Goal: Task Accomplishment & Management: Complete application form

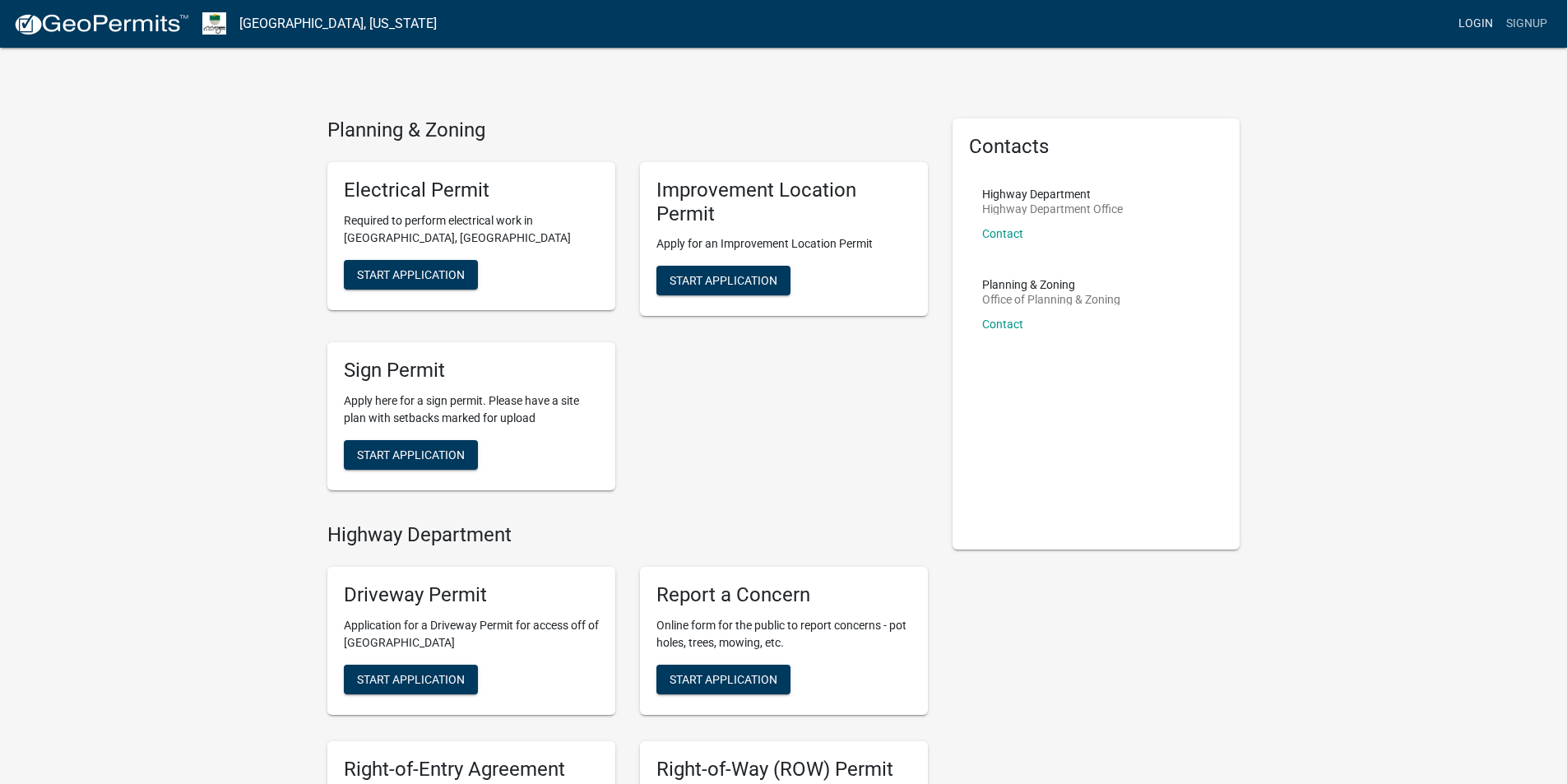
click at [1459, 29] on link "Login" at bounding box center [1476, 24] width 48 height 31
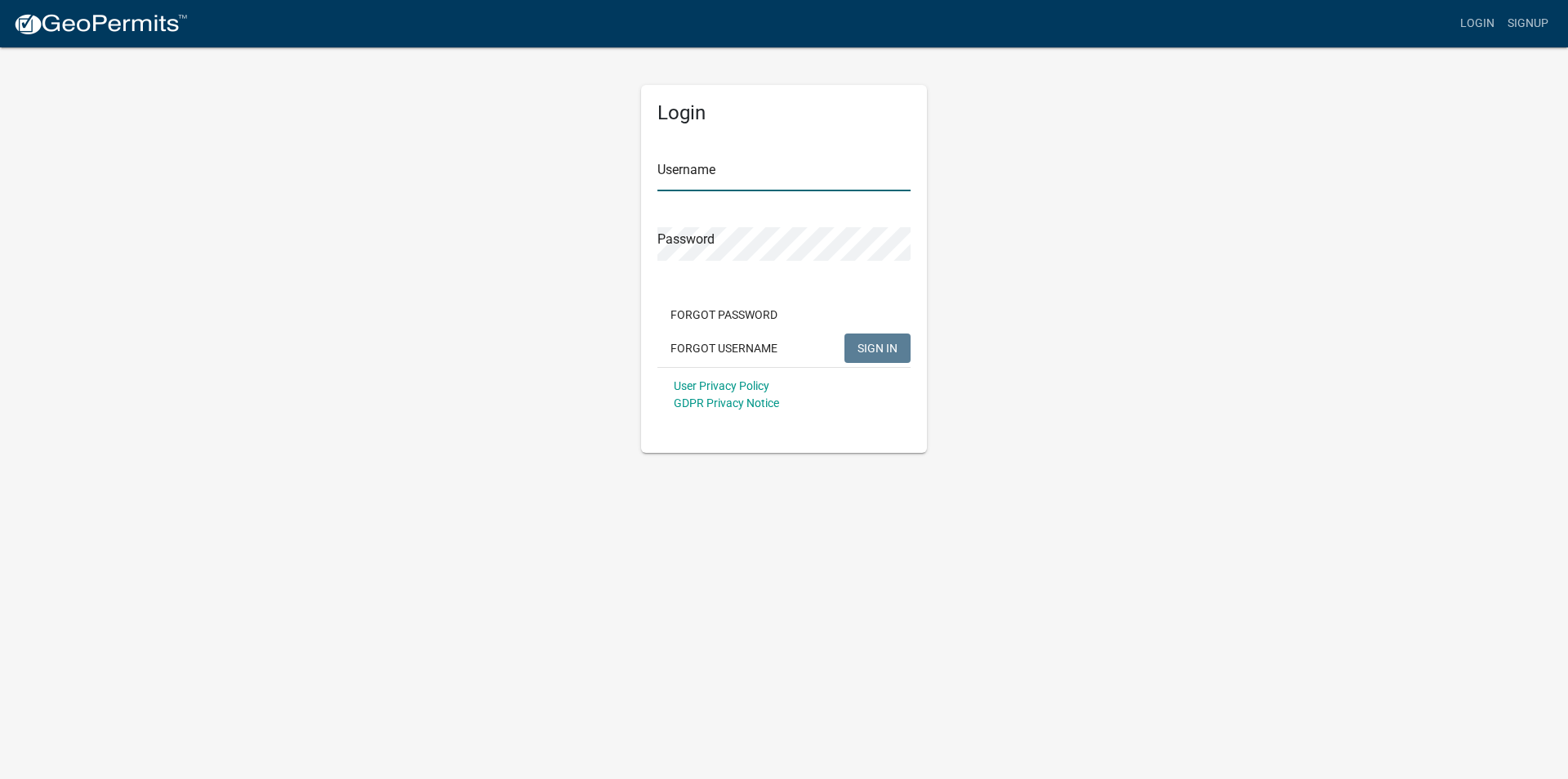
type input "bryantssteelbuildings"
click at [901, 345] on button "SIGN IN" at bounding box center [878, 348] width 66 height 29
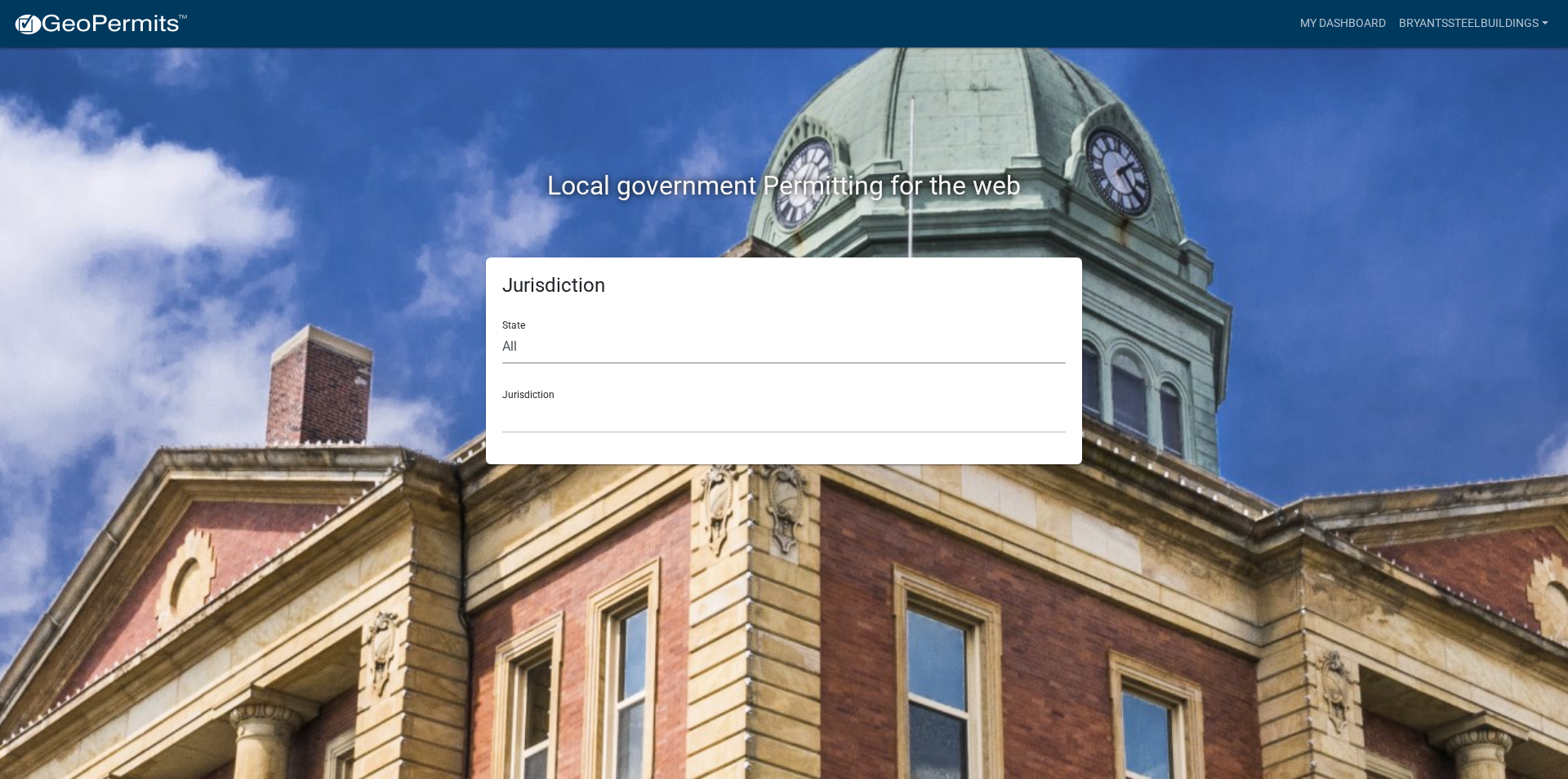
click at [545, 355] on select "All [US_STATE] [US_STATE] [US_STATE] [US_STATE] [US_STATE] [US_STATE] [US_STATE…" at bounding box center [784, 346] width 564 height 34
select select "[US_STATE]"
click at [502, 330] on select "All [US_STATE] [US_STATE] [US_STATE] [US_STATE] [US_STATE] [US_STATE] [US_STATE…" at bounding box center [784, 346] width 564 height 34
click at [581, 386] on div "Jurisdiction City of [GEOGRAPHIC_DATA], [US_STATE] City of [GEOGRAPHIC_DATA], […" at bounding box center [784, 404] width 564 height 56
click at [579, 402] on select "City of [GEOGRAPHIC_DATA], [US_STATE] City of [GEOGRAPHIC_DATA], [US_STATE] Cit…" at bounding box center [784, 416] width 564 height 34
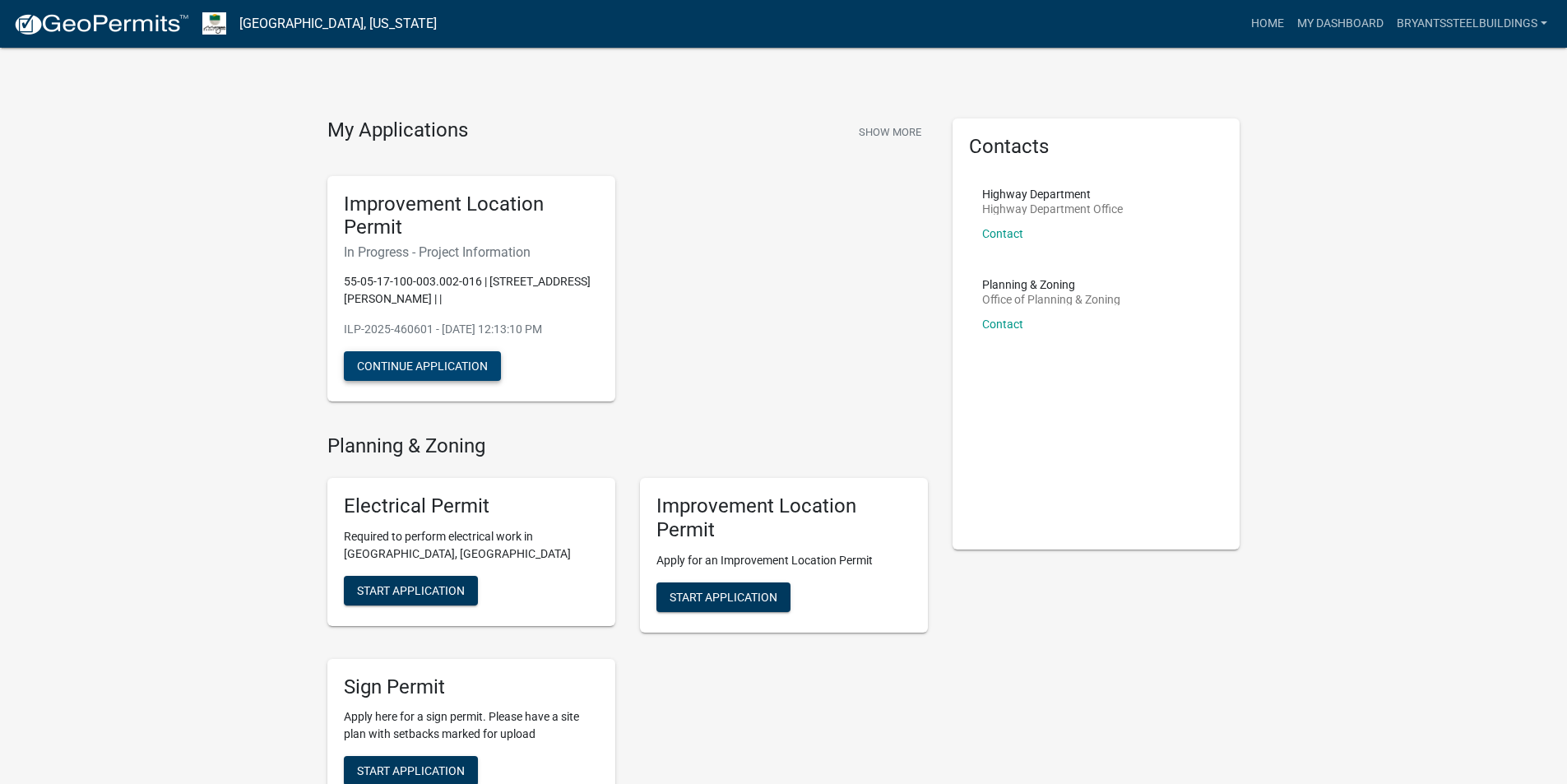
click at [461, 369] on button "Continue Application" at bounding box center [422, 366] width 157 height 30
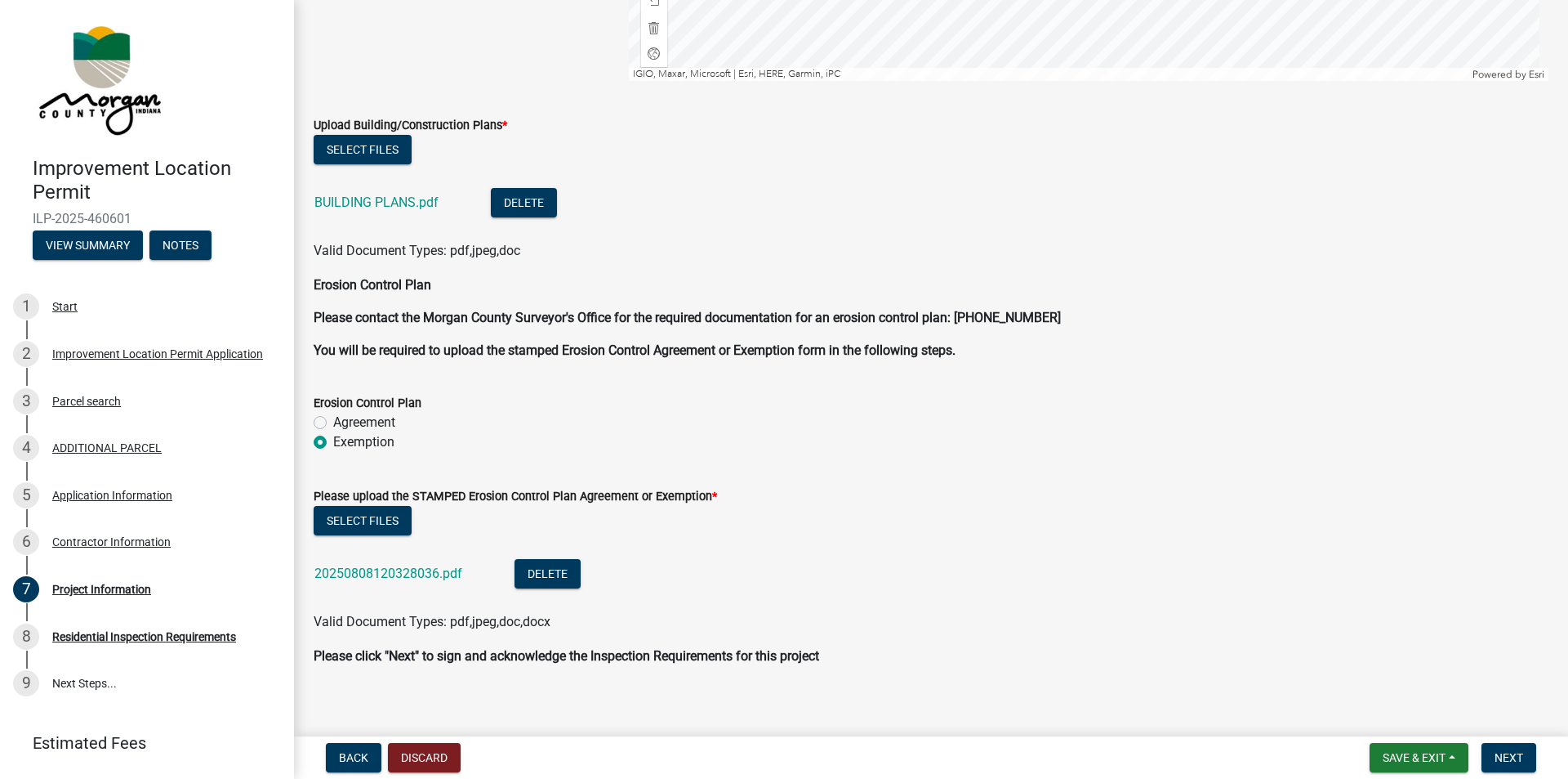
scroll to position [3327, 0]
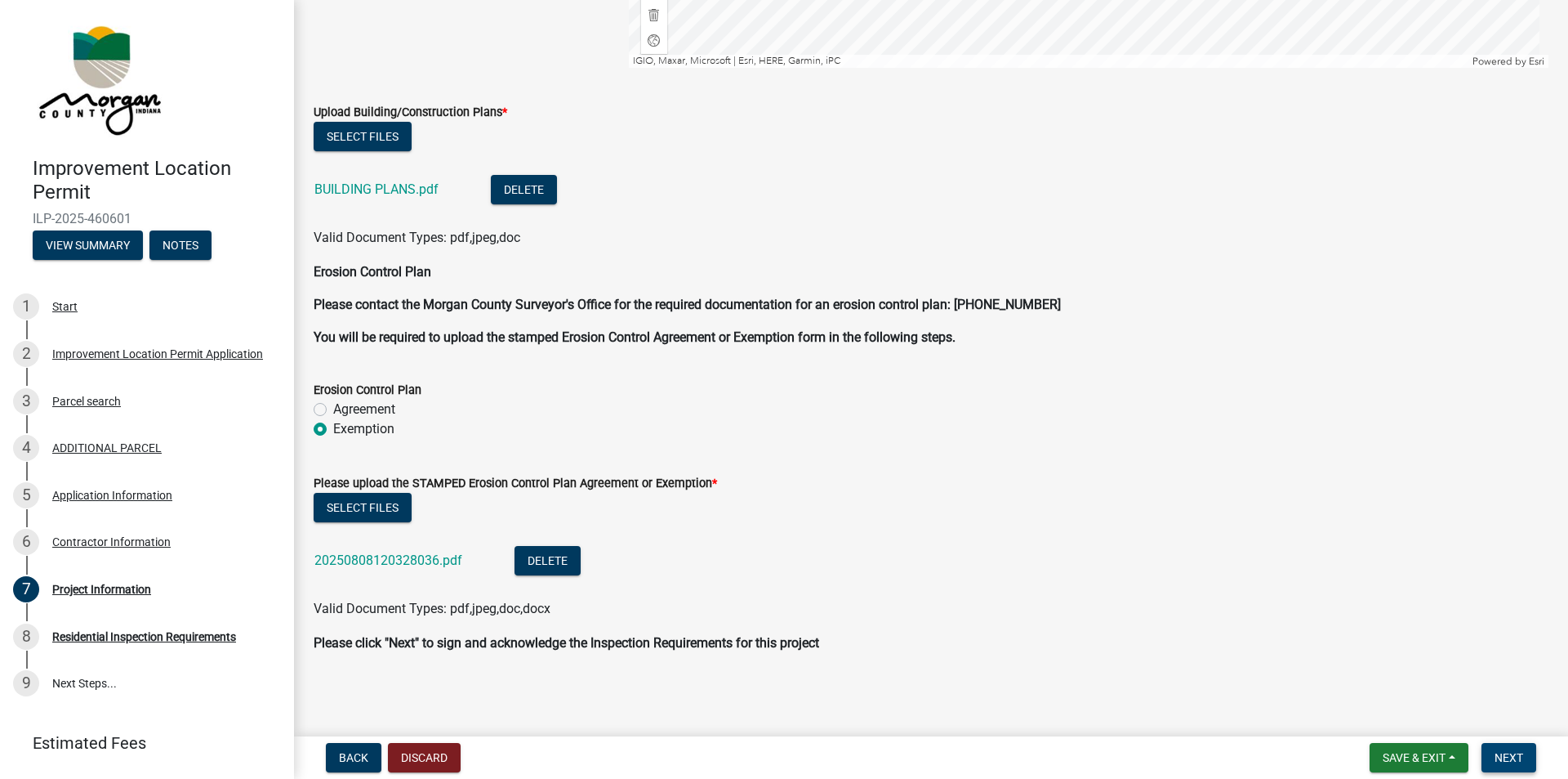
click at [1515, 756] on span "Next" at bounding box center [1508, 758] width 29 height 13
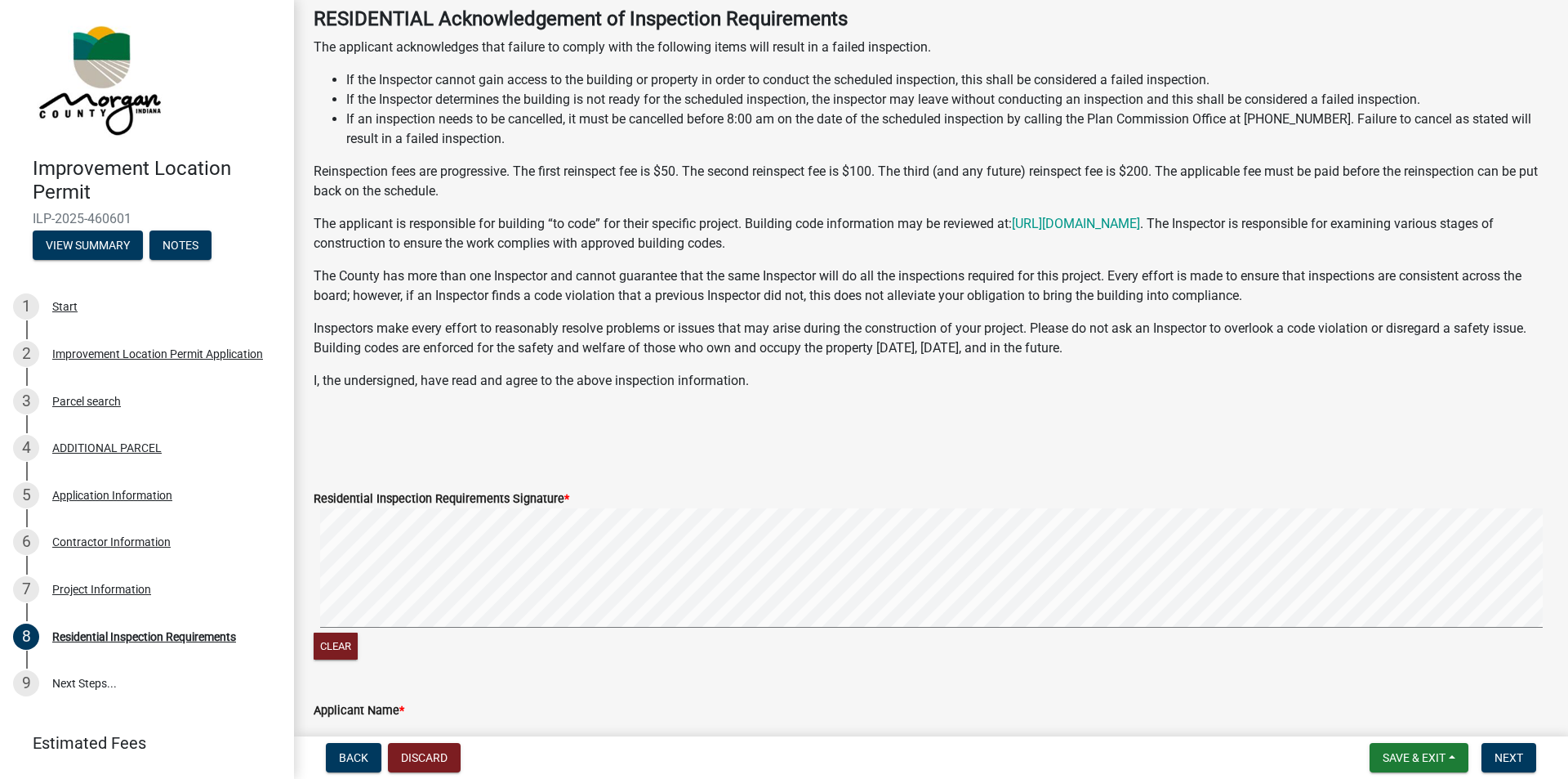
scroll to position [82, 0]
drag, startPoint x: 342, startPoint y: 651, endPoint x: 357, endPoint y: 638, distance: 19.8
click at [344, 649] on button "Clear" at bounding box center [335, 648] width 44 height 27
click at [1525, 754] on button "Next" at bounding box center [1508, 758] width 55 height 29
click at [1516, 753] on span "Next" at bounding box center [1508, 758] width 29 height 13
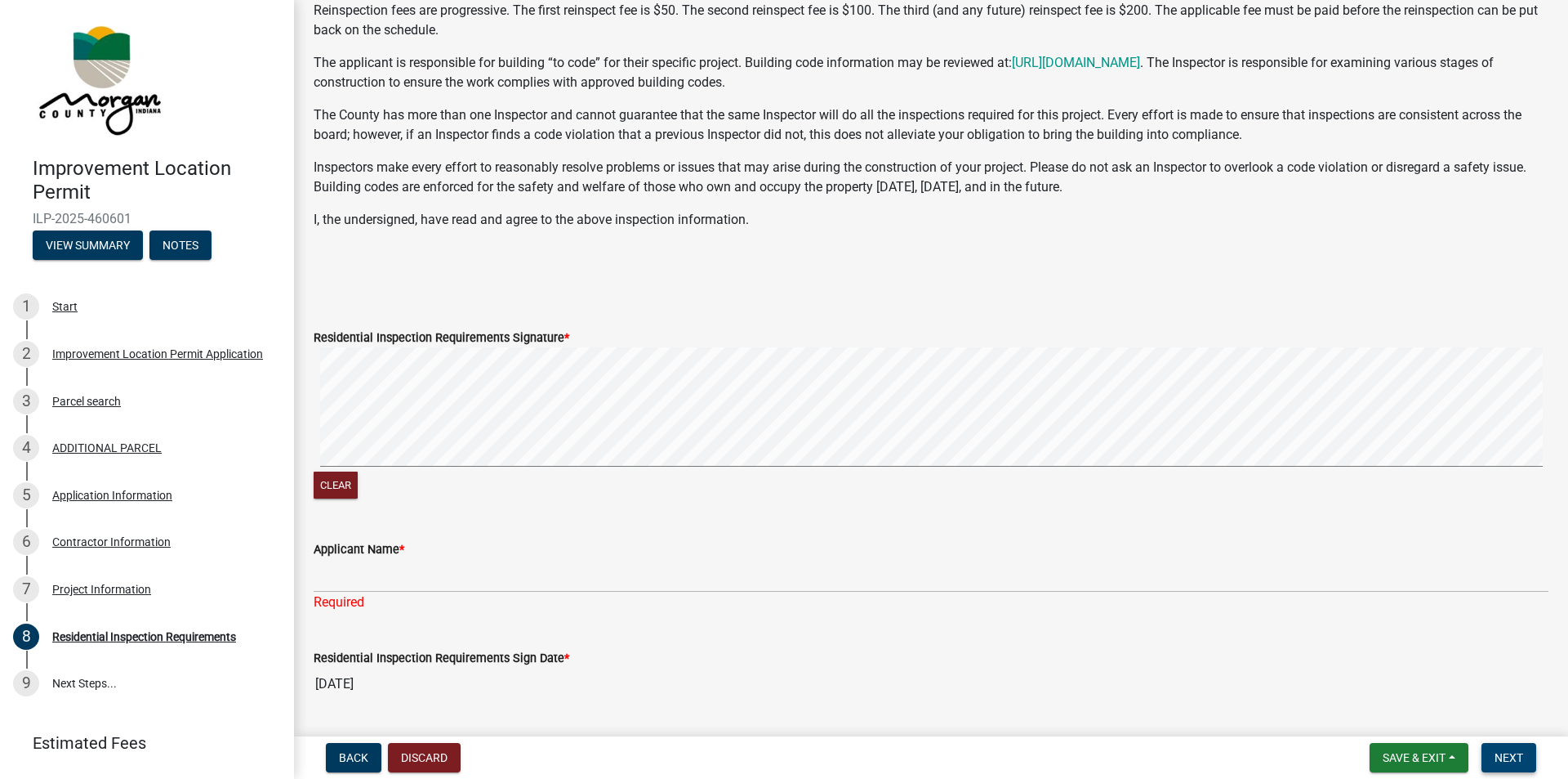
scroll to position [292, 0]
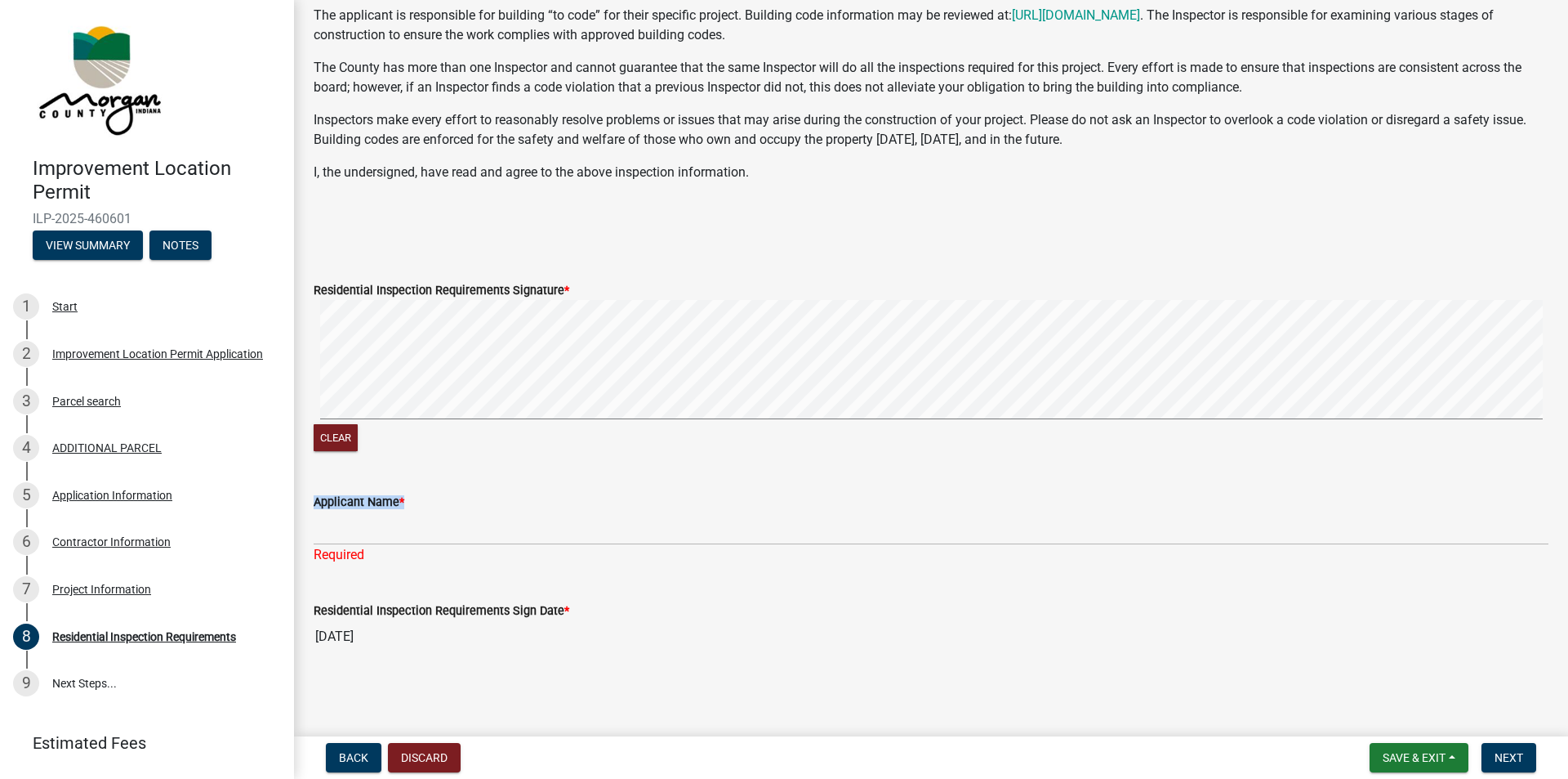
drag, startPoint x: 440, startPoint y: 500, endPoint x: 445, endPoint y: 530, distance: 30.4
click at [445, 531] on form "Applicant Name *" at bounding box center [931, 518] width 1235 height 53
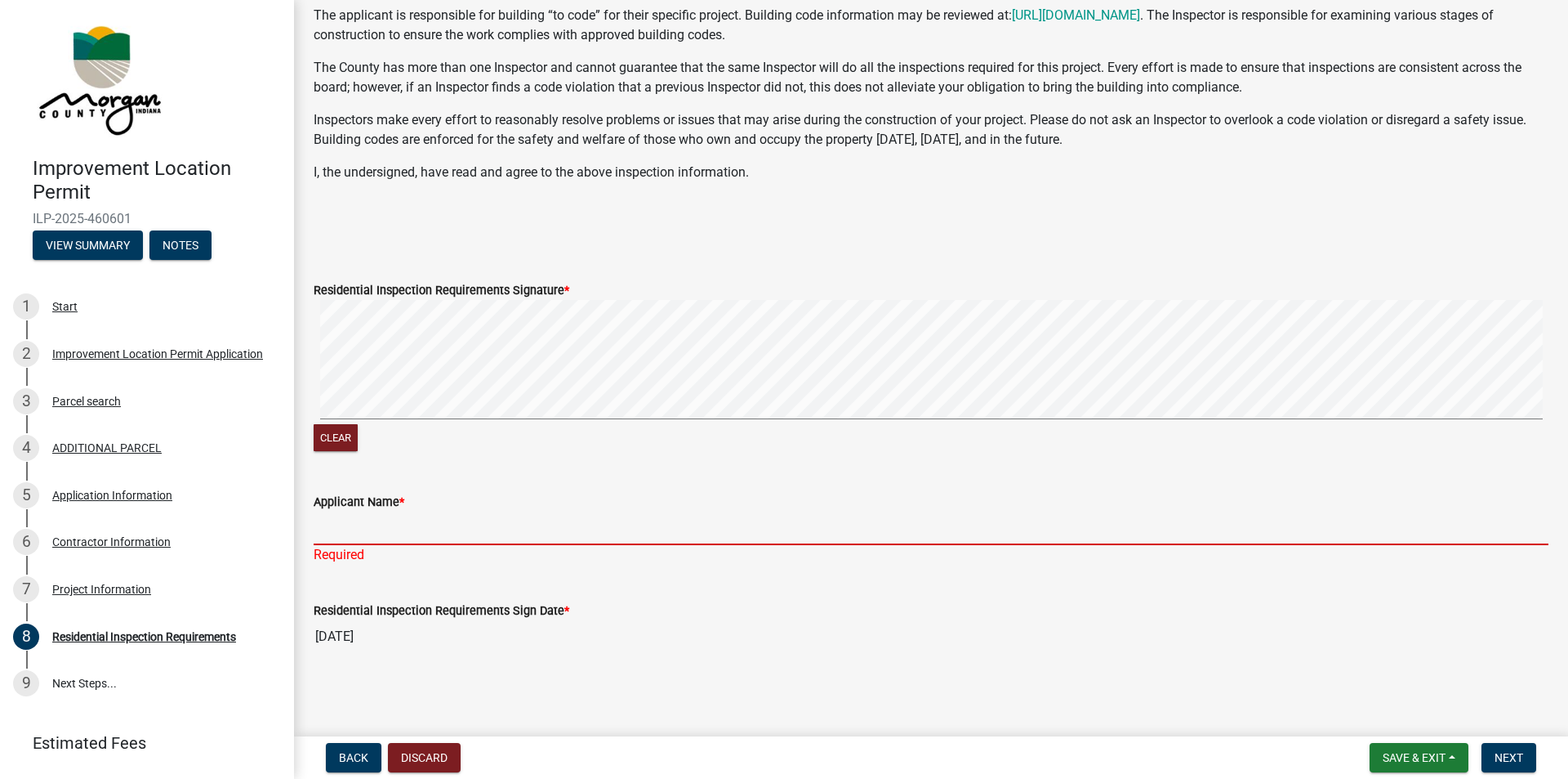
drag, startPoint x: 447, startPoint y: 437, endPoint x: 415, endPoint y: 530, distance: 98.4
click at [415, 530] on input "Applicant Name *" at bounding box center [931, 528] width 1235 height 34
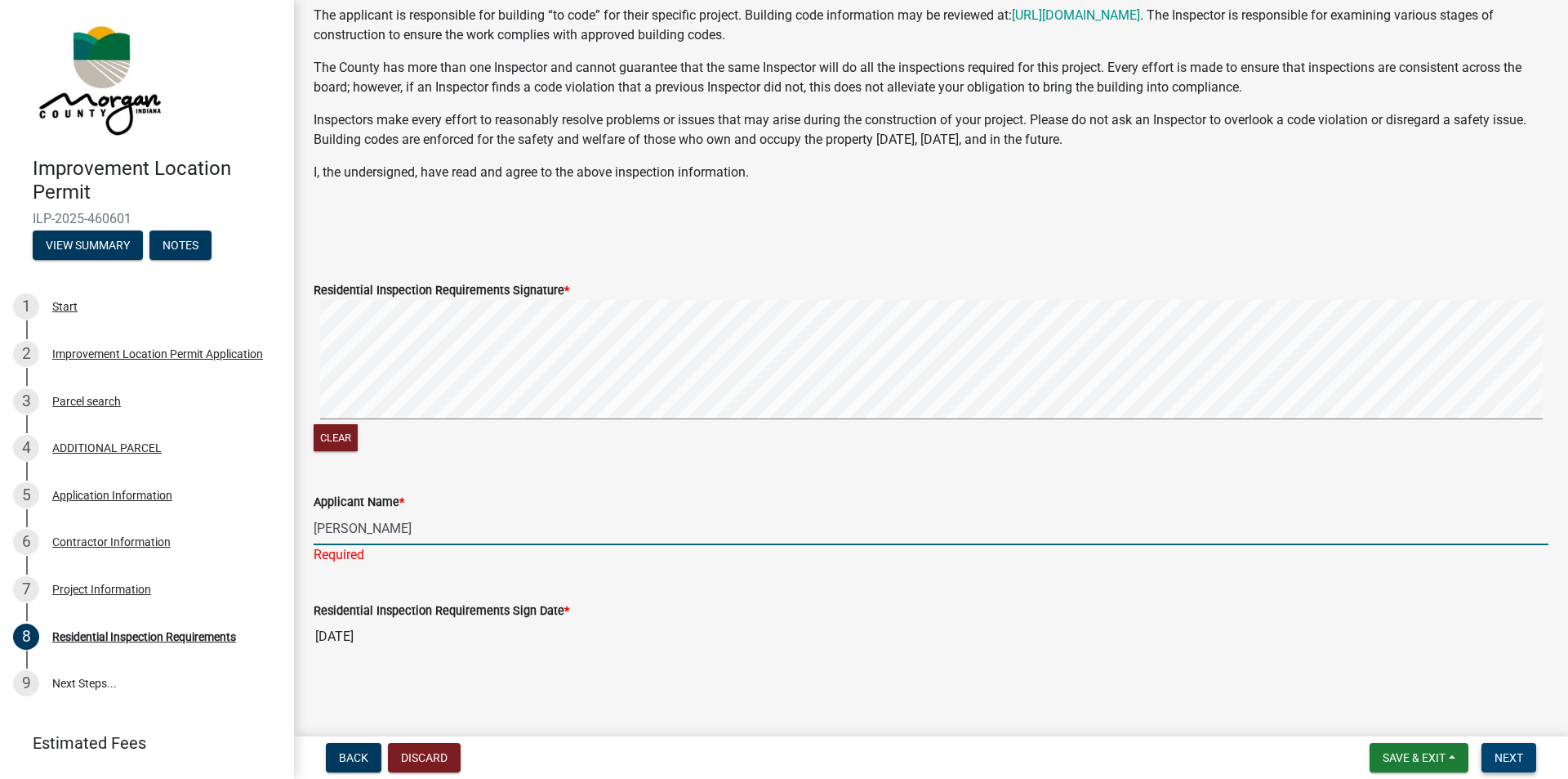
type input "[PERSON_NAME]"
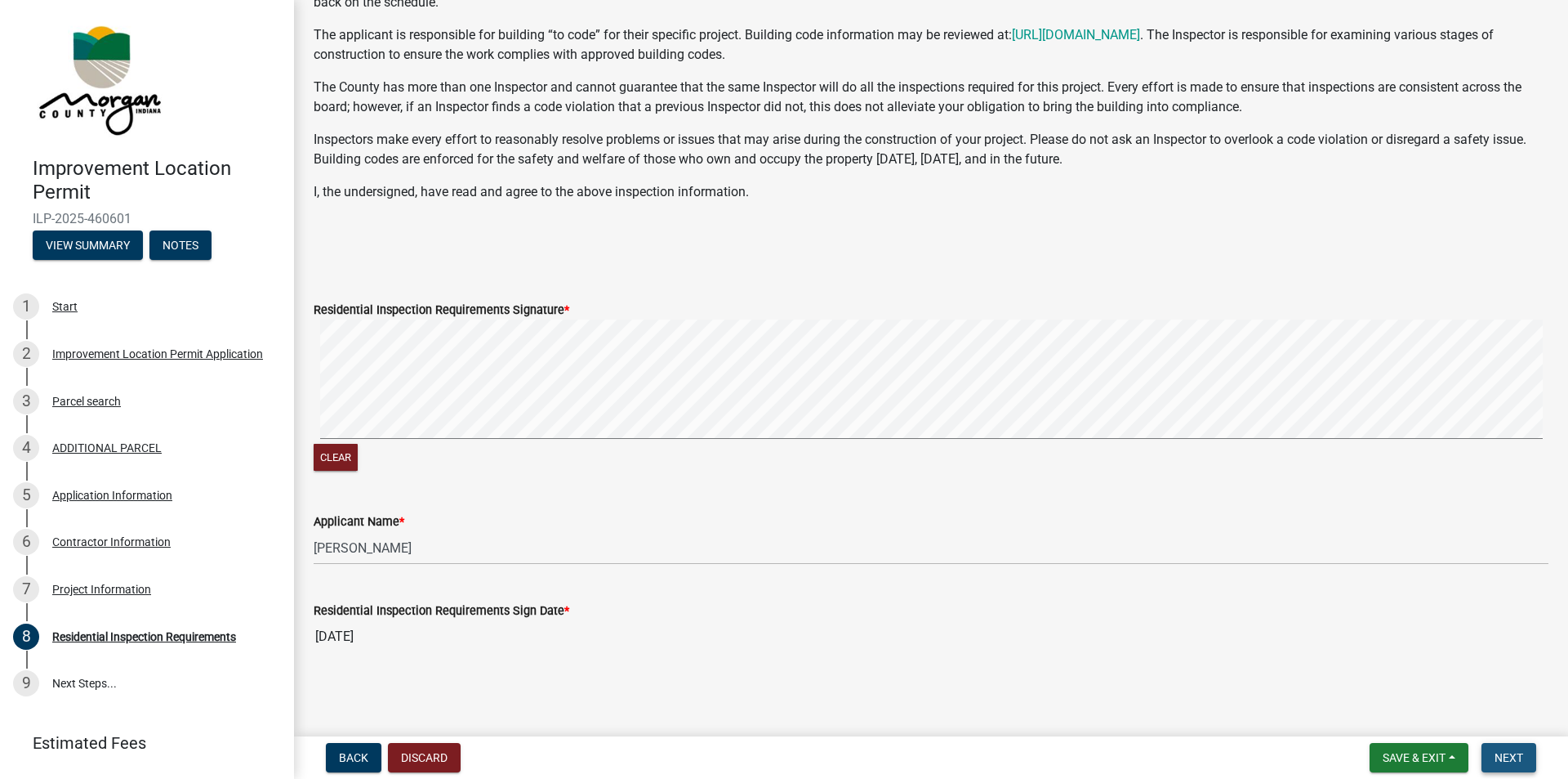
click at [1496, 758] on span "Next" at bounding box center [1508, 758] width 29 height 13
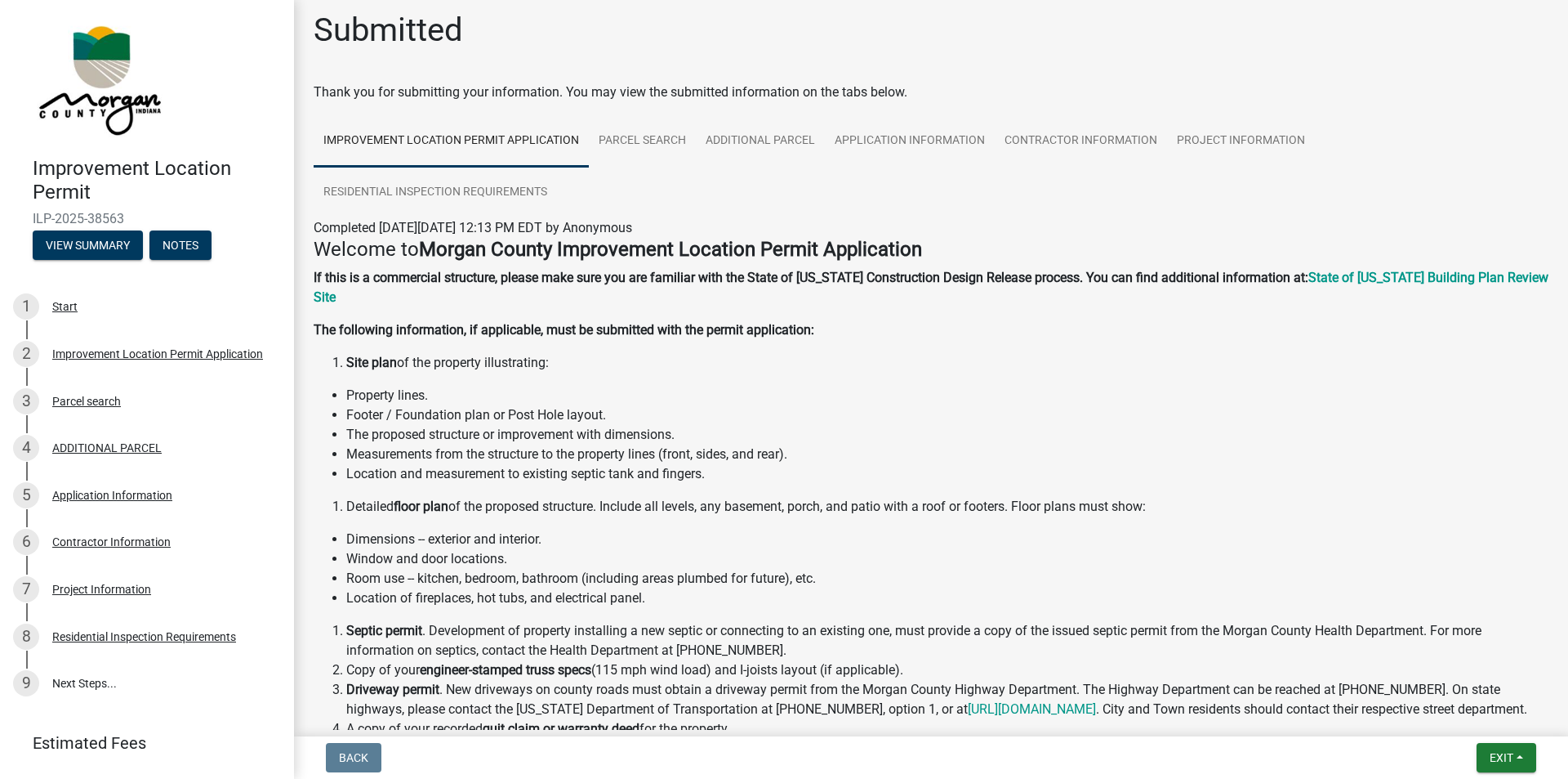
scroll to position [0, 0]
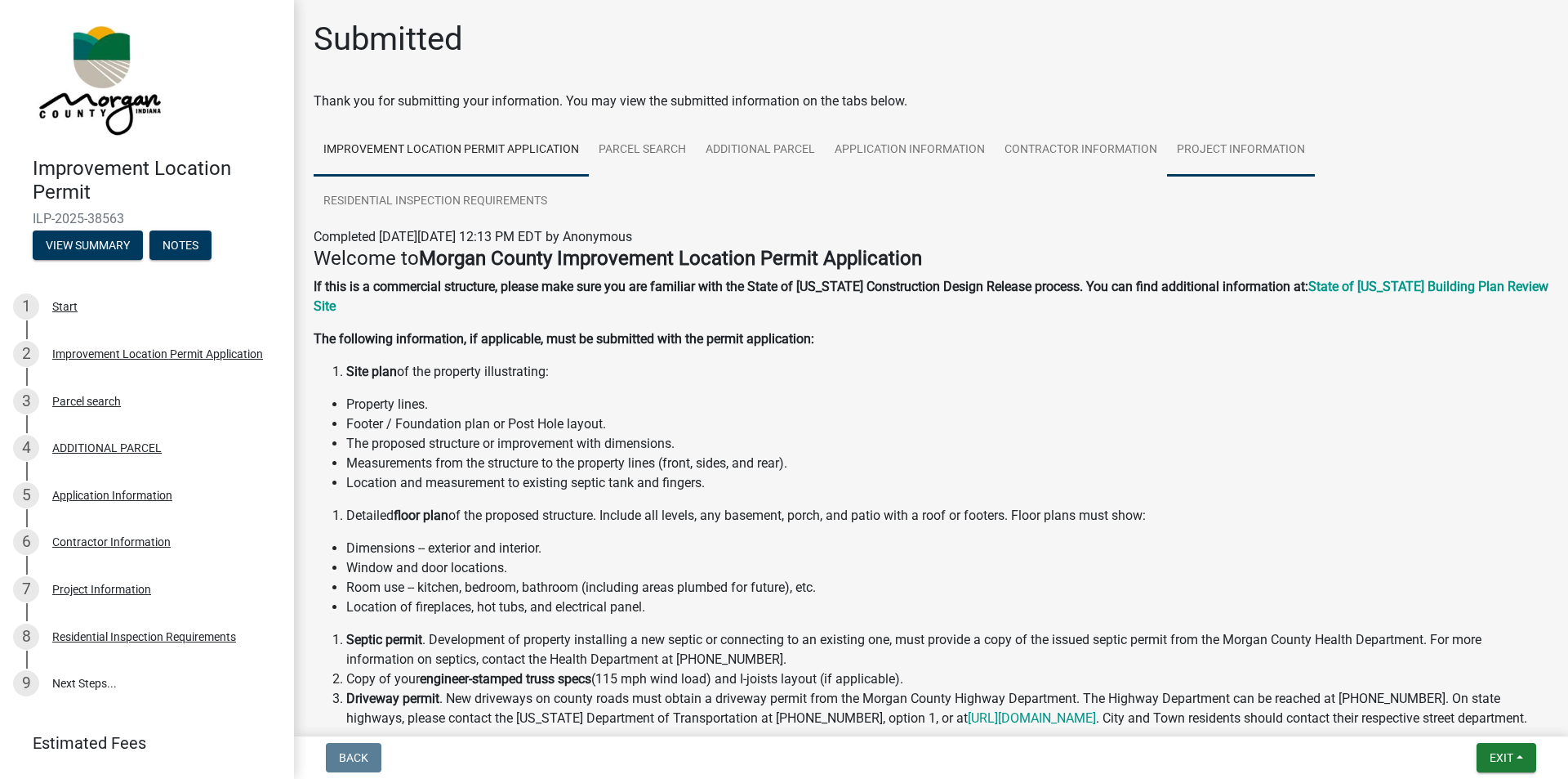
click at [1202, 155] on link "Project Information" at bounding box center [1241, 151] width 148 height 52
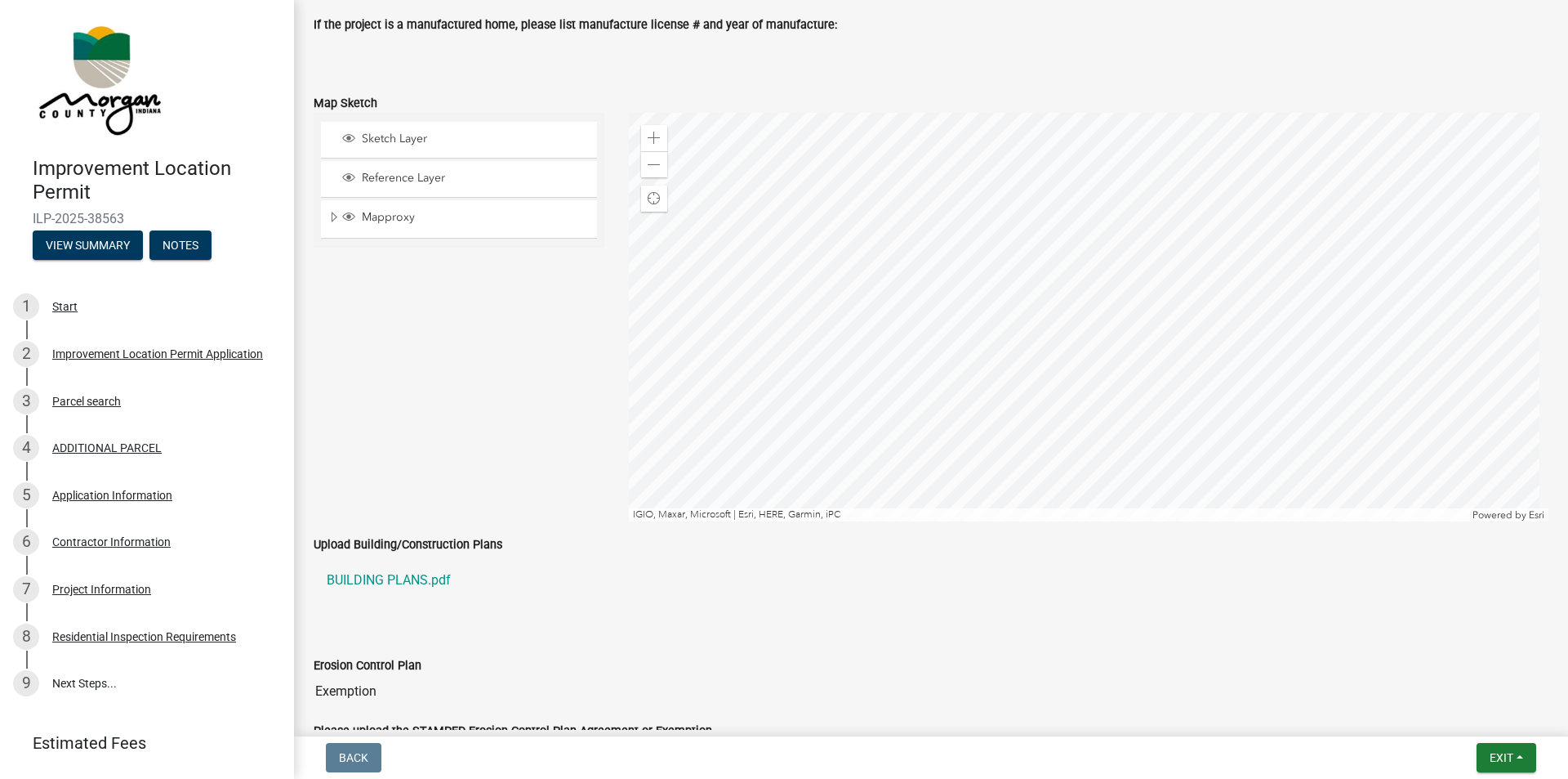
scroll to position [2542, 0]
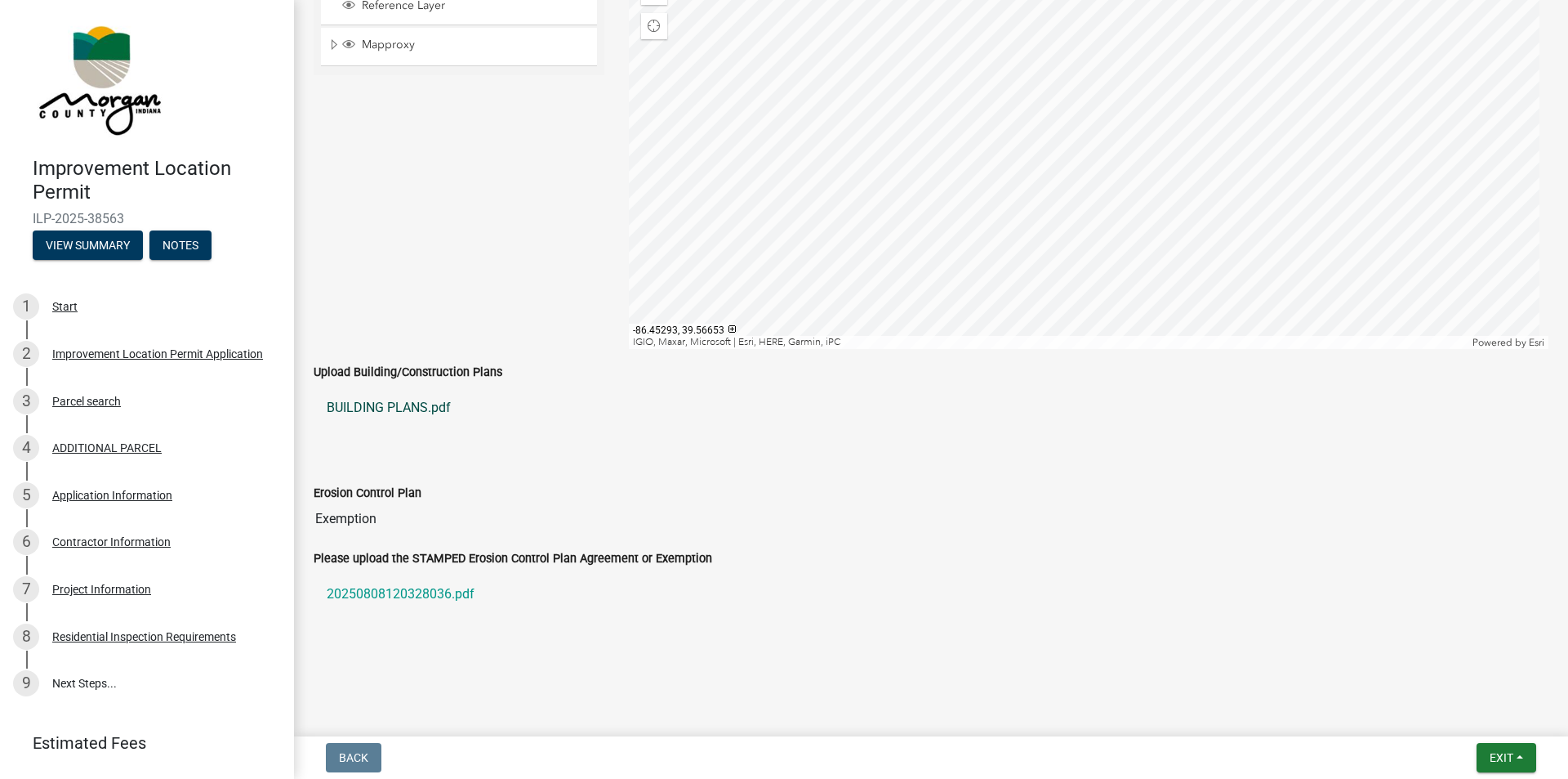
click at [420, 408] on link "BUILDING PLANS.pdf" at bounding box center [931, 408] width 1235 height 39
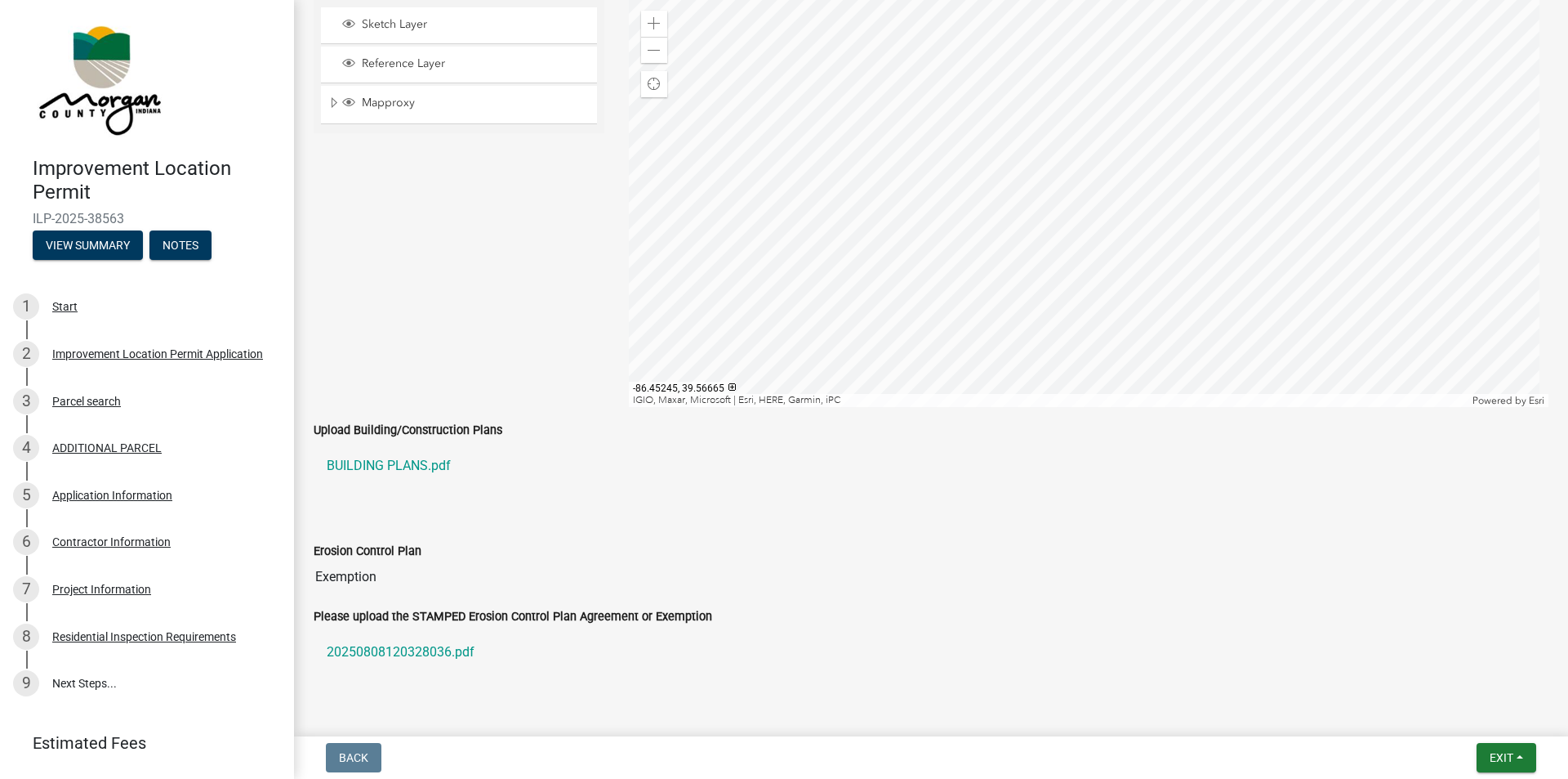
scroll to position [2379, 0]
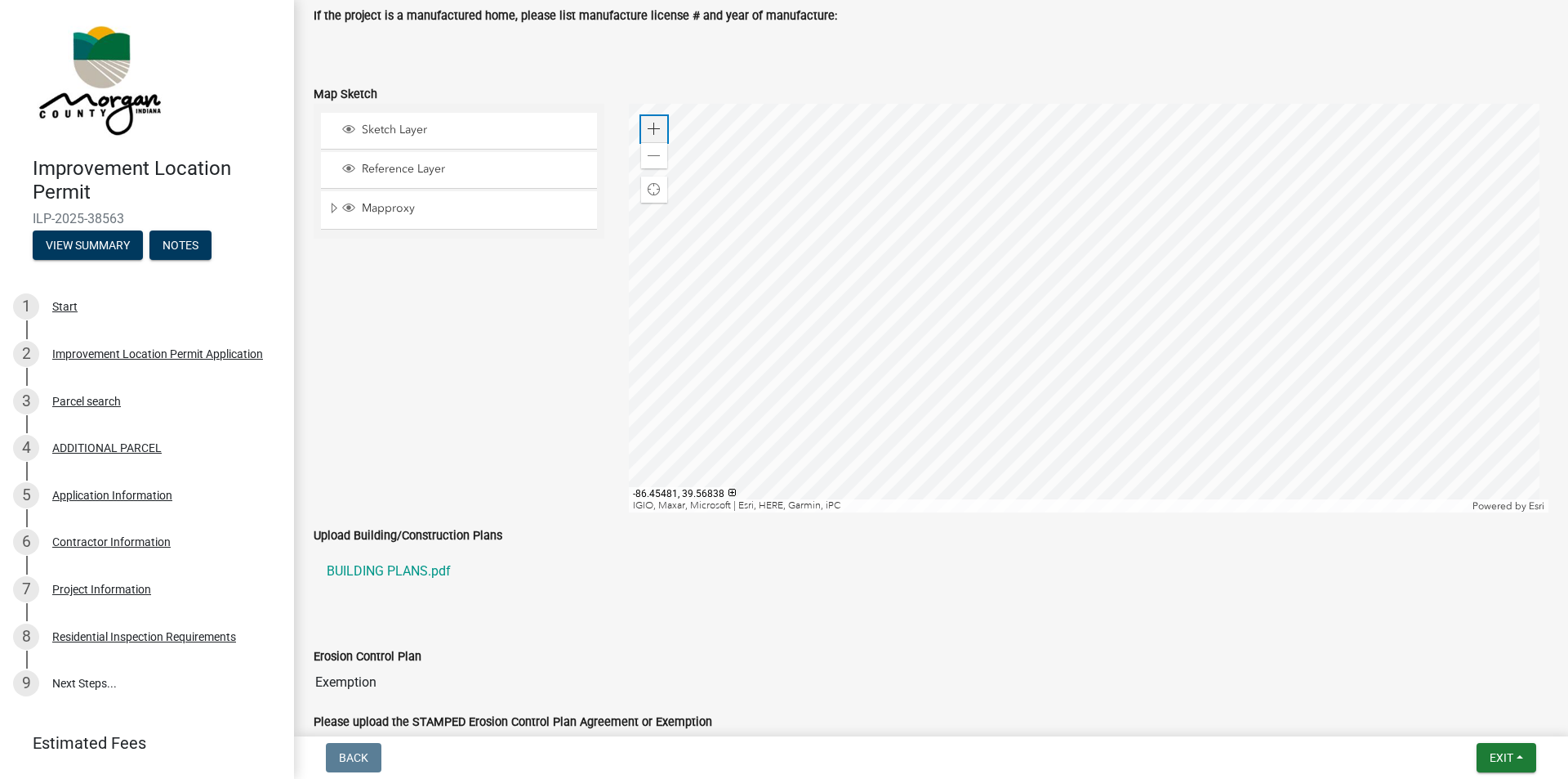
click at [649, 124] on span at bounding box center [654, 129] width 13 height 13
click at [648, 124] on span at bounding box center [654, 129] width 13 height 13
